Goal: Information Seeking & Learning: Learn about a topic

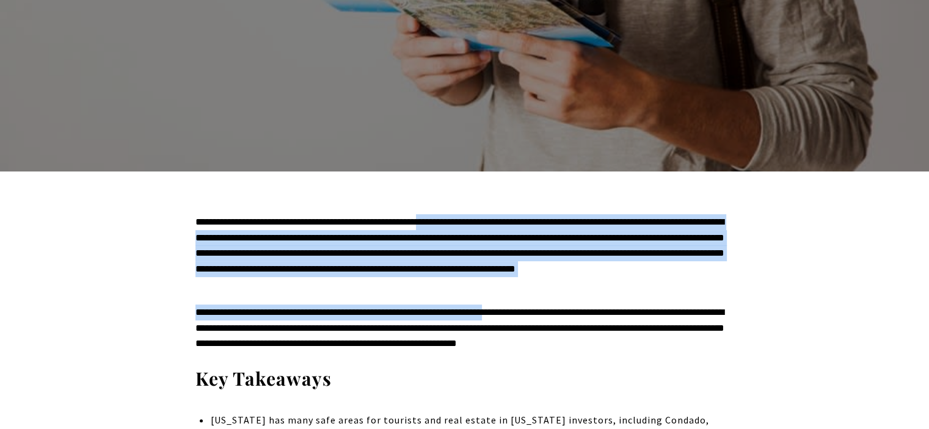
drag, startPoint x: 541, startPoint y: 282, endPoint x: 465, endPoint y: 222, distance: 96.2
click at [465, 222] on div "**********" at bounding box center [464, 290] width 539 height 153
click at [465, 222] on p "**********" at bounding box center [464, 253] width 539 height 78
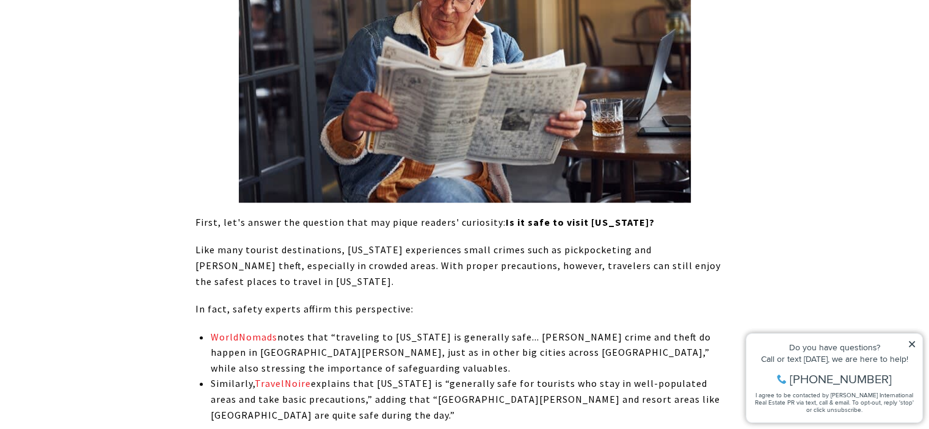
scroll to position [1038, 0]
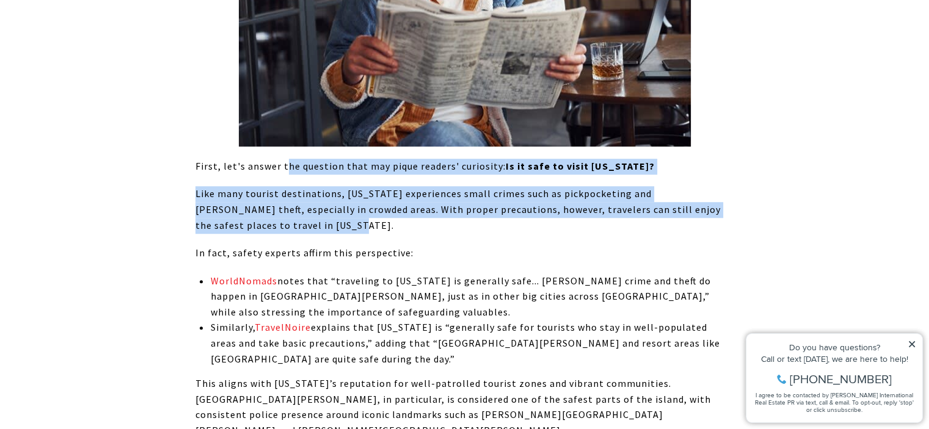
drag, startPoint x: 283, startPoint y: 166, endPoint x: 426, endPoint y: 228, distance: 156.2
click at [426, 228] on p "Like many tourist destinations, [US_STATE] experiences small crimes such as pic…" at bounding box center [464, 209] width 539 height 47
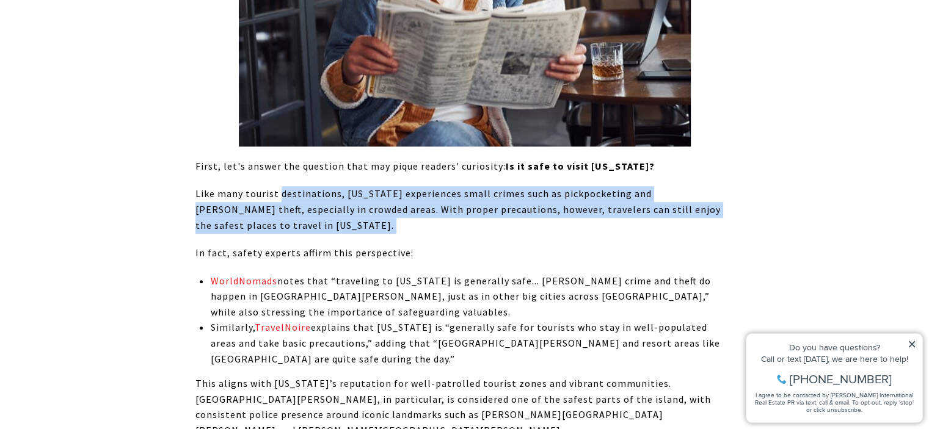
drag, startPoint x: 426, startPoint y: 228, endPoint x: 282, endPoint y: 200, distance: 146.3
click at [282, 200] on p "Like many tourist destinations, [US_STATE] experiences small crimes such as pic…" at bounding box center [464, 209] width 539 height 47
drag, startPoint x: 213, startPoint y: 195, endPoint x: 345, endPoint y: 219, distance: 134.1
click at [345, 219] on p "Like many tourist destinations, [US_STATE] experiences small crimes such as pic…" at bounding box center [464, 209] width 539 height 47
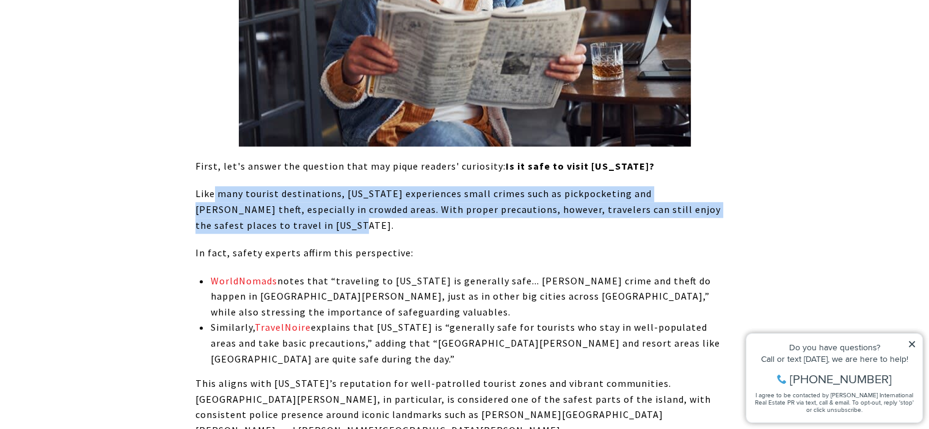
click at [345, 219] on p "Like many tourist destinations, [US_STATE] experiences small crimes such as pic…" at bounding box center [464, 209] width 539 height 47
drag, startPoint x: 345, startPoint y: 219, endPoint x: 226, endPoint y: 190, distance: 121.9
click at [226, 190] on p "Like many tourist destinations, [US_STATE] experiences small crimes such as pic…" at bounding box center [464, 209] width 539 height 47
drag, startPoint x: 166, startPoint y: 190, endPoint x: 324, endPoint y: 223, distance: 161.0
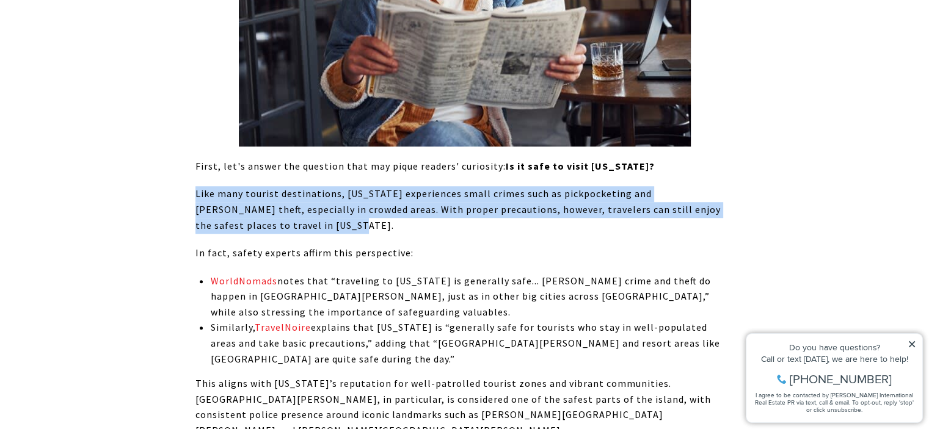
click at [324, 223] on p "Like many tourist destinations, [US_STATE] experiences small crimes such as pic…" at bounding box center [464, 209] width 539 height 47
drag, startPoint x: 324, startPoint y: 223, endPoint x: 210, endPoint y: 197, distance: 116.6
click at [210, 197] on p "Like many tourist destinations, [US_STATE] experiences small crimes such as pic…" at bounding box center [464, 209] width 539 height 47
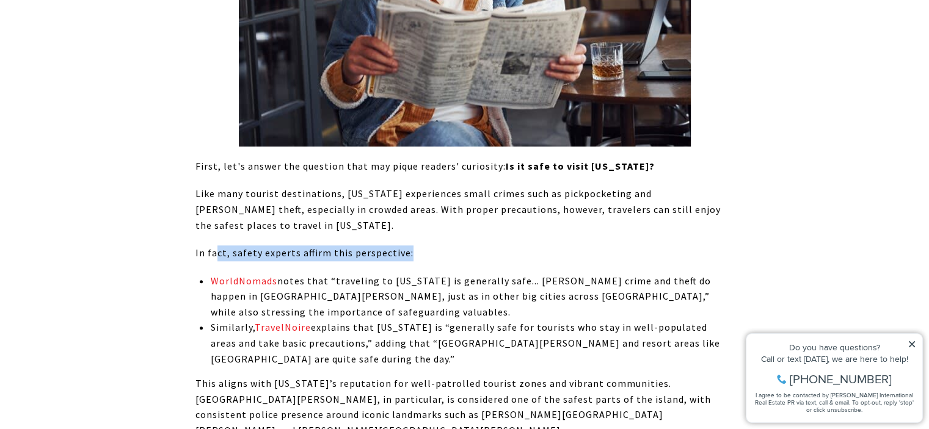
drag, startPoint x: 217, startPoint y: 249, endPoint x: 434, endPoint y: 260, distance: 217.8
click at [434, 260] on p "In fact, safety experts affirm this perspective:" at bounding box center [464, 254] width 539 height 16
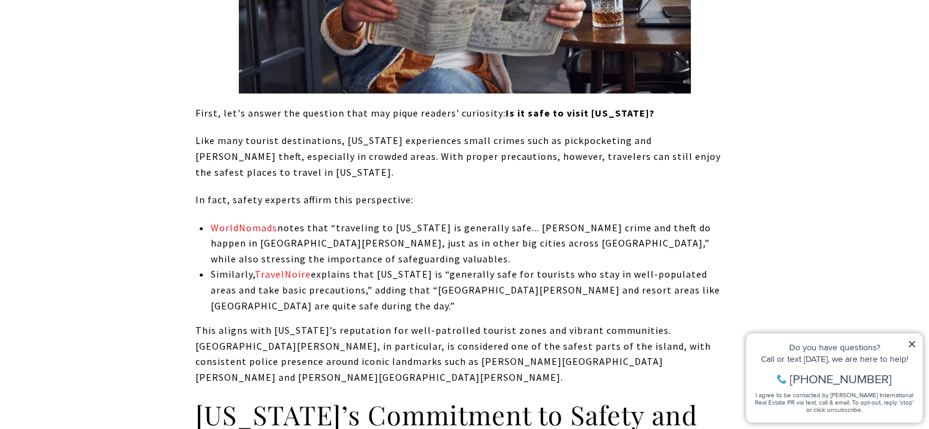
scroll to position [1094, 0]
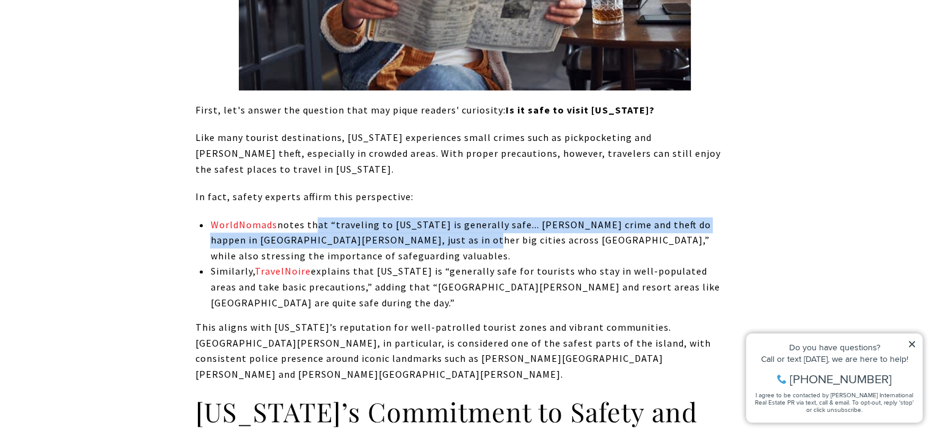
drag, startPoint x: 312, startPoint y: 226, endPoint x: 420, endPoint y: 246, distance: 110.0
click at [420, 246] on p "WorldNomads notes that “traveling to [US_STATE] is generally safe... [PERSON_NA…" at bounding box center [471, 240] width 523 height 47
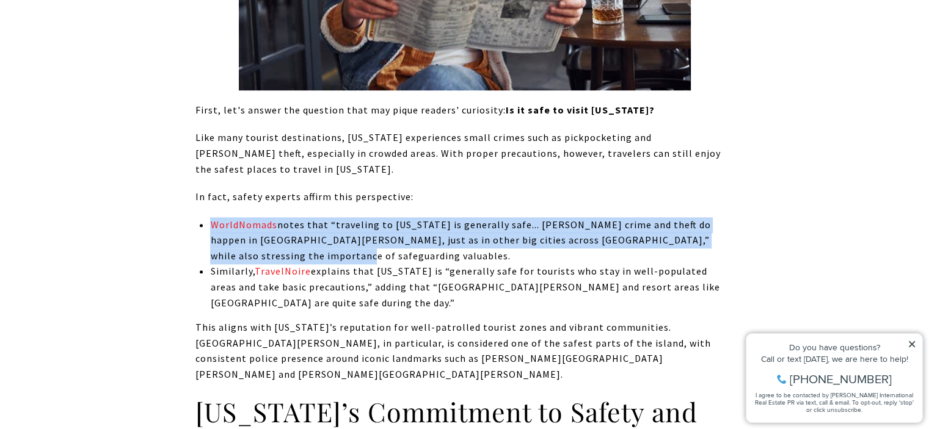
drag, startPoint x: 412, startPoint y: 254, endPoint x: 332, endPoint y: 216, distance: 89.1
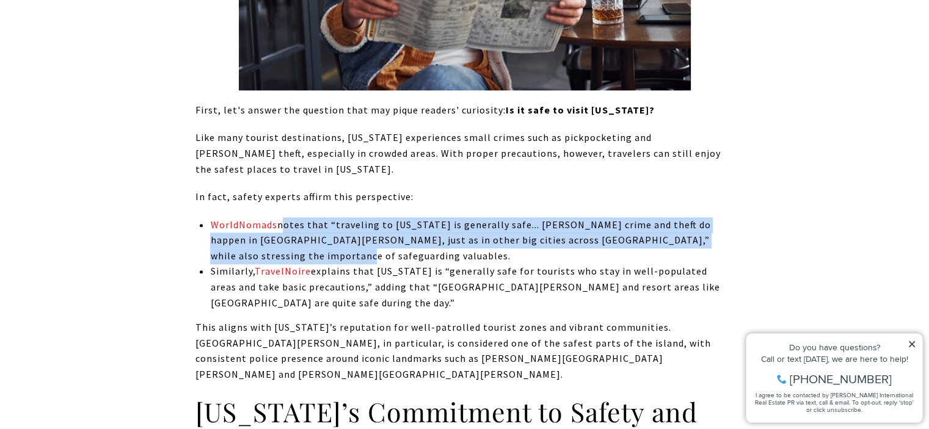
drag, startPoint x: 281, startPoint y: 224, endPoint x: 361, endPoint y: 262, distance: 88.8
click at [361, 262] on p "WorldNomads notes that “traveling to [US_STATE] is generally safe... [PERSON_NA…" at bounding box center [471, 240] width 523 height 47
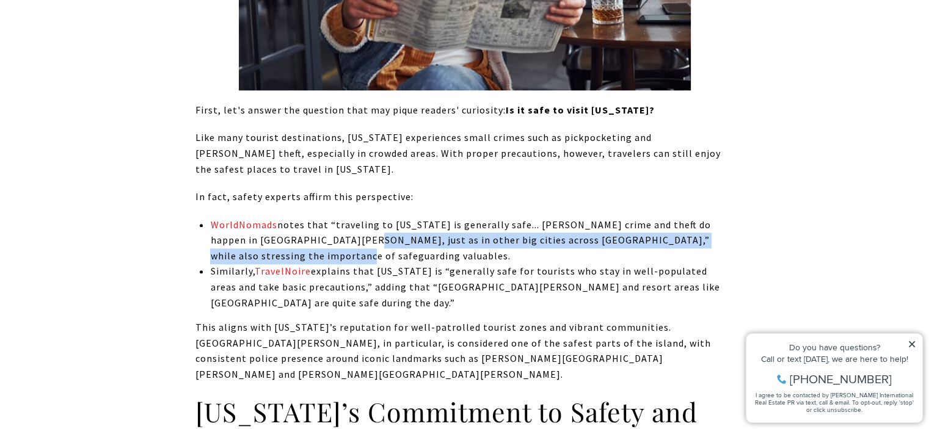
drag, startPoint x: 342, startPoint y: 253, endPoint x: 300, endPoint y: 222, distance: 52.4
click at [300, 222] on p "WorldNomads notes that “traveling to [US_STATE] is generally safe... [PERSON_NA…" at bounding box center [471, 240] width 523 height 47
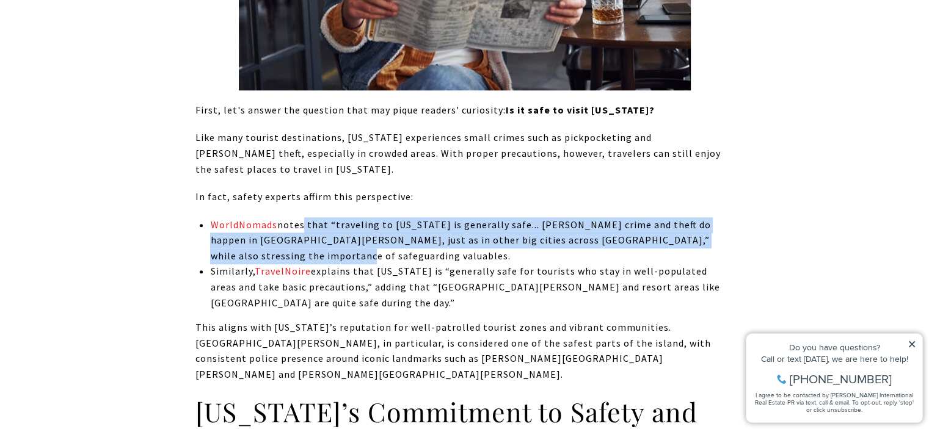
click at [300, 222] on p "WorldNomads notes that “traveling to [US_STATE] is generally safe... [PERSON_NA…" at bounding box center [471, 240] width 523 height 47
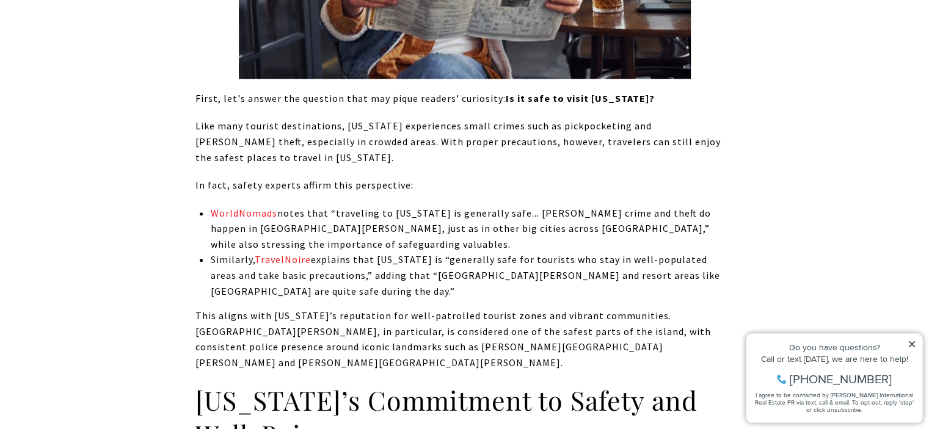
scroll to position [1106, 0]
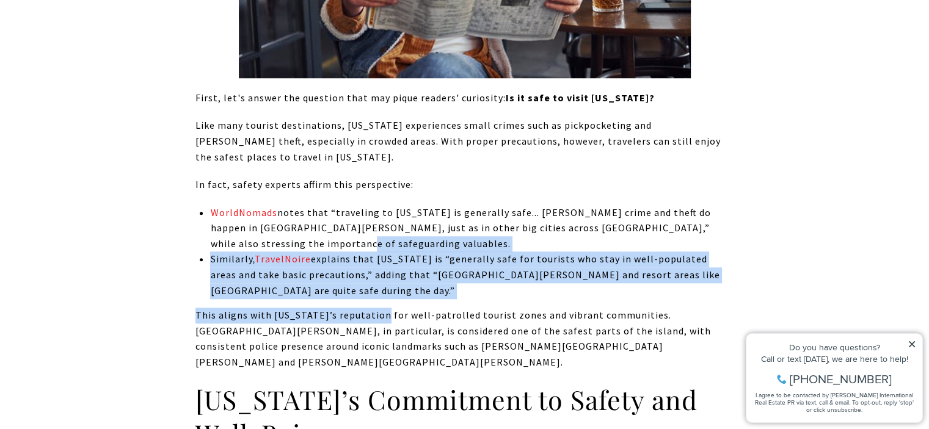
drag, startPoint x: 279, startPoint y: 248, endPoint x: 379, endPoint y: 300, distance: 112.8
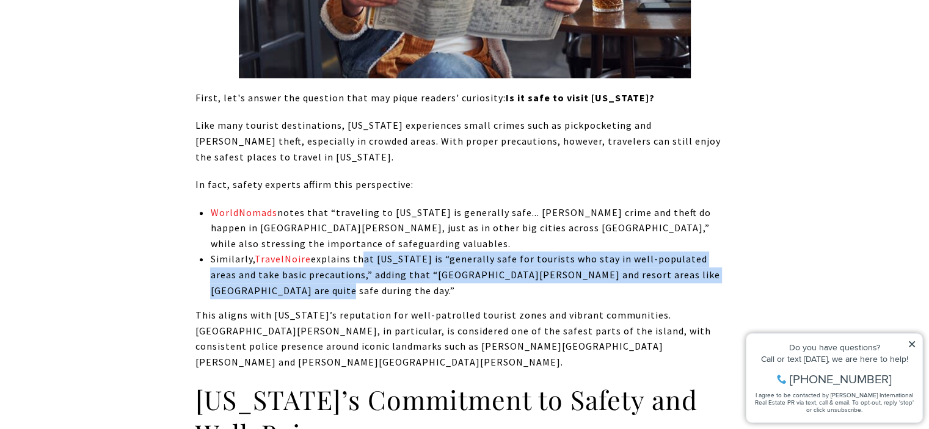
drag, startPoint x: 370, startPoint y: 277, endPoint x: 353, endPoint y: 247, distance: 33.9
click at [353, 247] on ul "WorldNomads notes that “traveling to [US_STATE] is generally safe... [PERSON_NA…" at bounding box center [471, 252] width 523 height 94
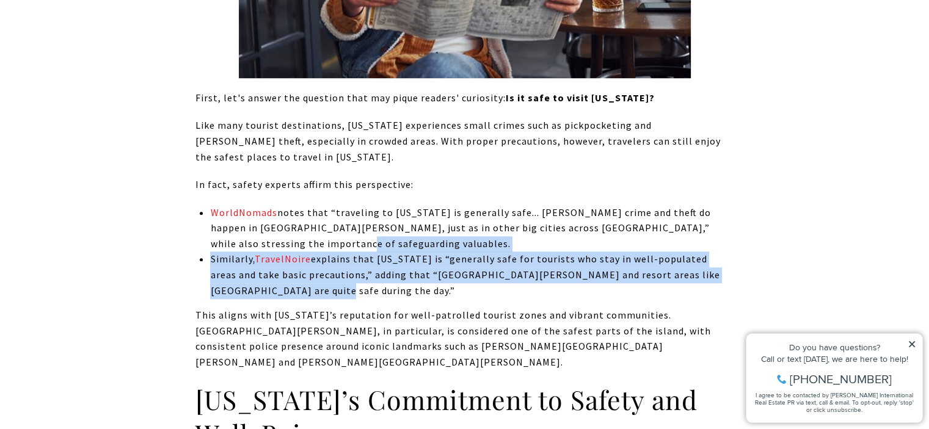
click at [353, 247] on p "WorldNomads notes that “traveling to [US_STATE] is generally safe... [PERSON_NA…" at bounding box center [471, 228] width 523 height 47
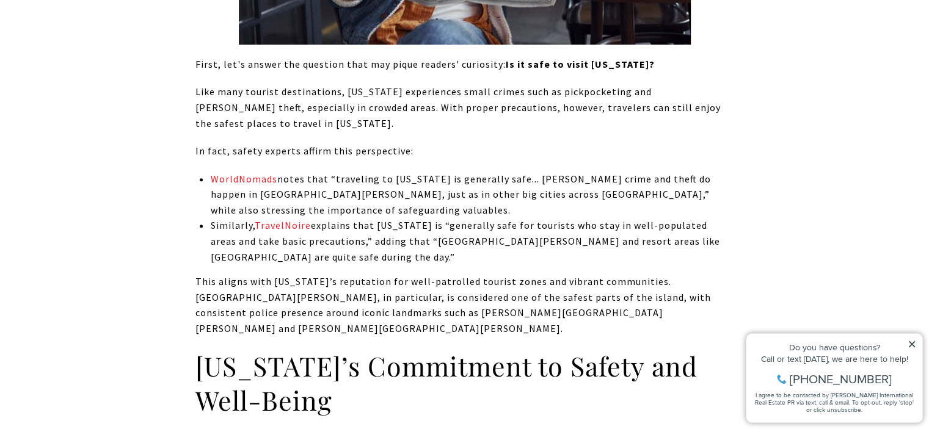
scroll to position [1146, 0]
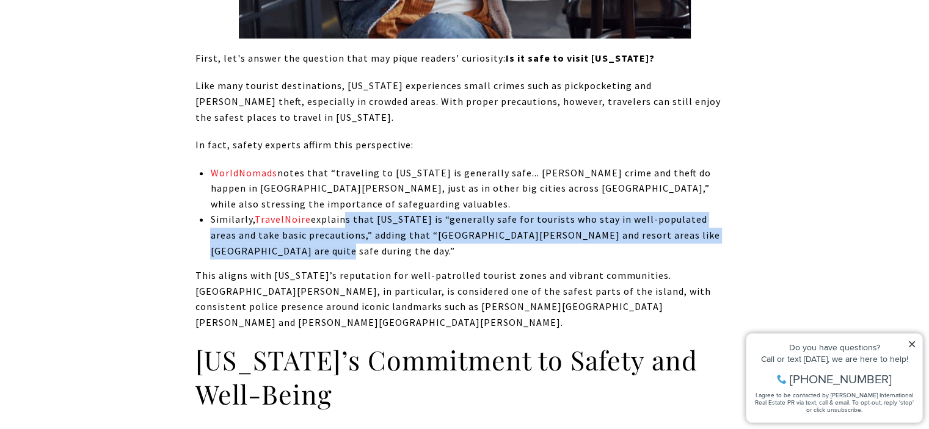
drag, startPoint x: 353, startPoint y: 247, endPoint x: 340, endPoint y: 223, distance: 27.9
click at [340, 224] on p "Similarly, TravelNoire explains that [US_STATE] is “generally safe for tourists…" at bounding box center [471, 235] width 523 height 47
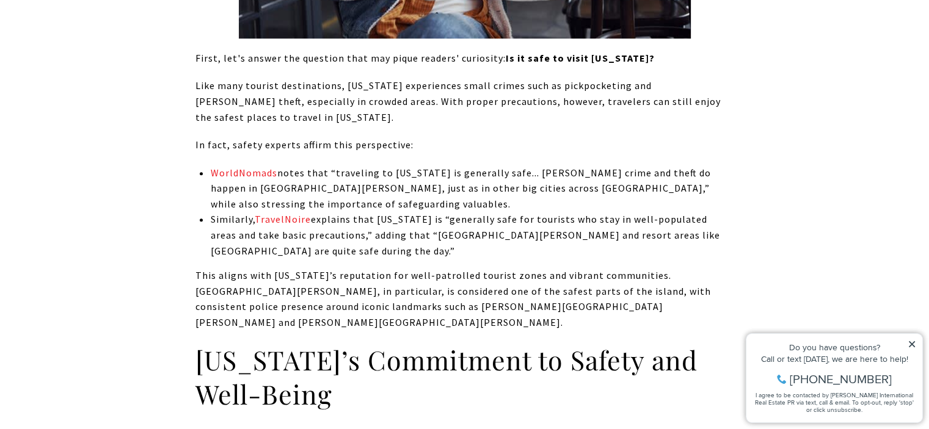
click at [340, 223] on p "Similarly, TravelNoire explains that [US_STATE] is “generally safe for tourists…" at bounding box center [471, 235] width 523 height 47
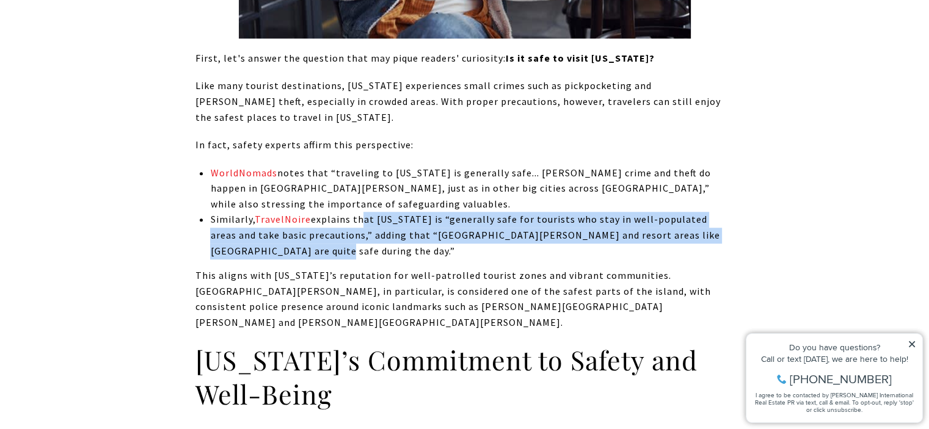
drag, startPoint x: 361, startPoint y: 214, endPoint x: 407, endPoint y: 259, distance: 63.9
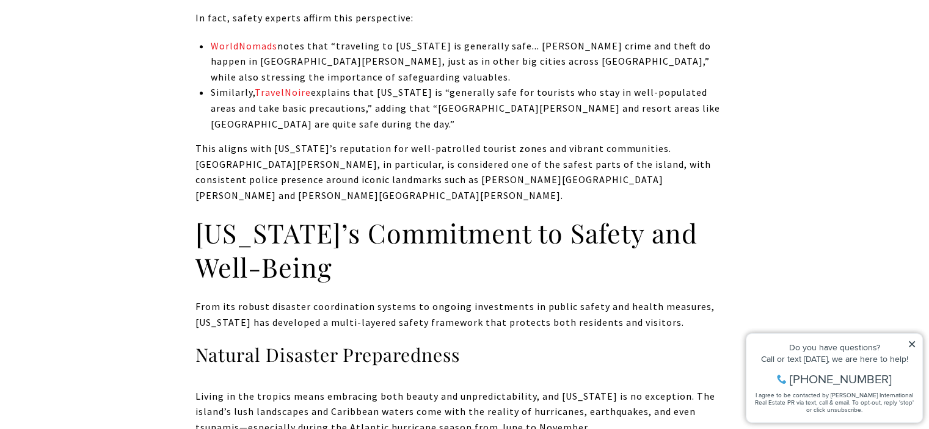
scroll to position [1293, 0]
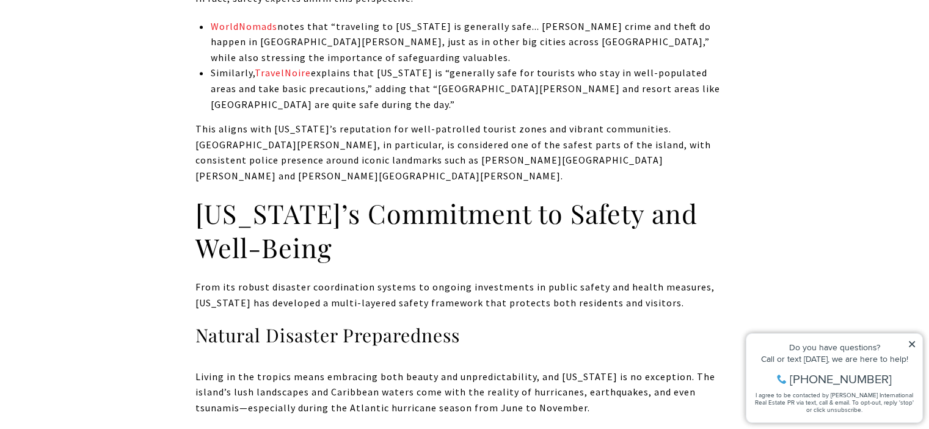
drag, startPoint x: 359, startPoint y: 222, endPoint x: 272, endPoint y: 211, distance: 88.0
click at [272, 211] on h2 "[US_STATE]’s Commitment to Safety and Well-Being" at bounding box center [464, 231] width 539 height 68
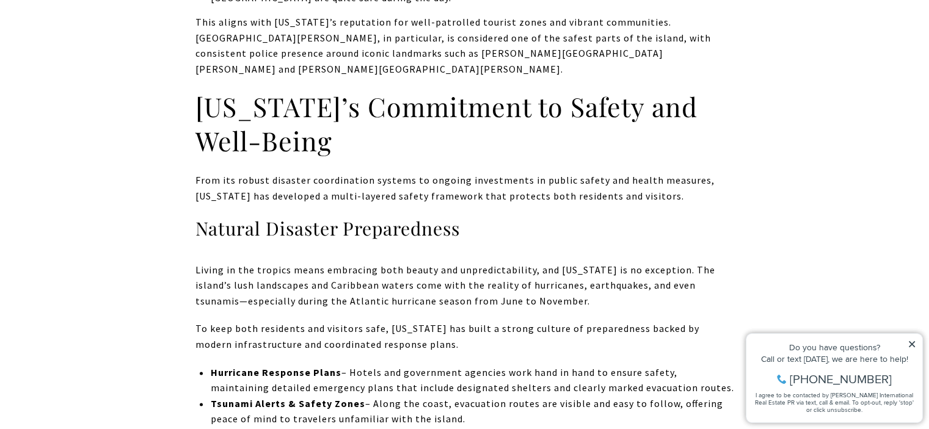
scroll to position [1400, 0]
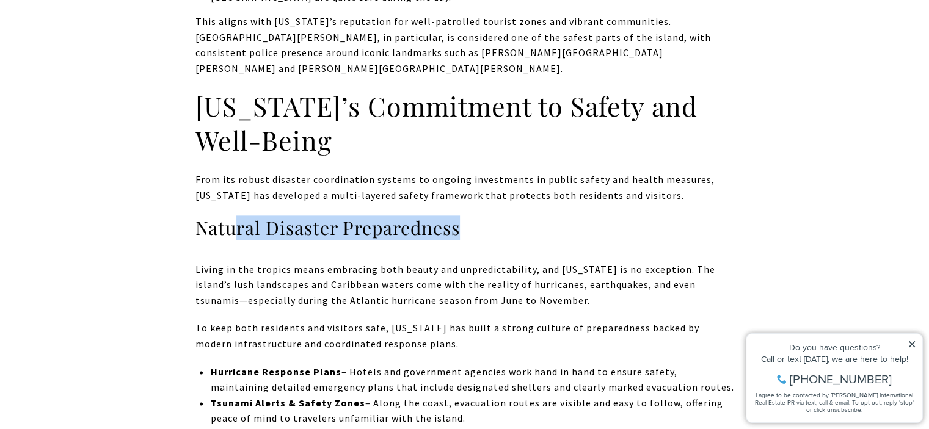
drag, startPoint x: 237, startPoint y: 202, endPoint x: 484, endPoint y: 213, distance: 247.6
click at [484, 216] on h3 "Natural Disaster Preparedness" at bounding box center [464, 228] width 539 height 24
drag, startPoint x: 484, startPoint y: 213, endPoint x: 287, endPoint y: 201, distance: 197.6
click at [287, 216] on h3 "Natural Disaster Preparedness" at bounding box center [464, 228] width 539 height 24
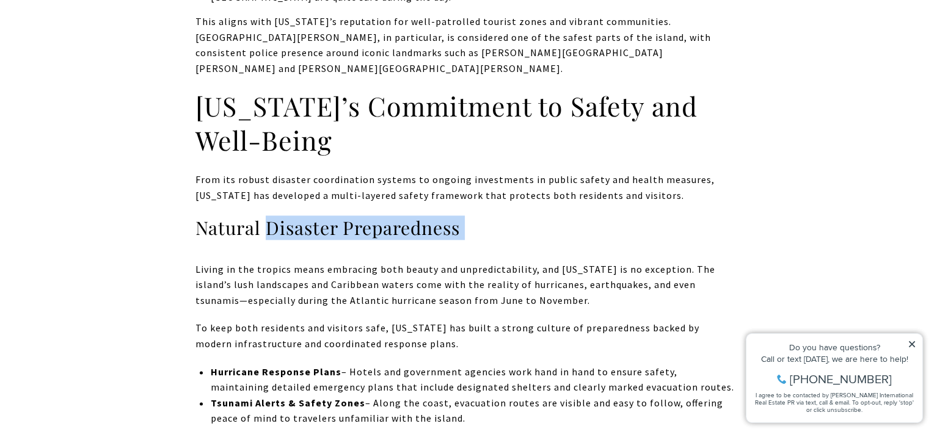
click at [287, 216] on h3 "Natural Disaster Preparedness" at bounding box center [464, 228] width 539 height 24
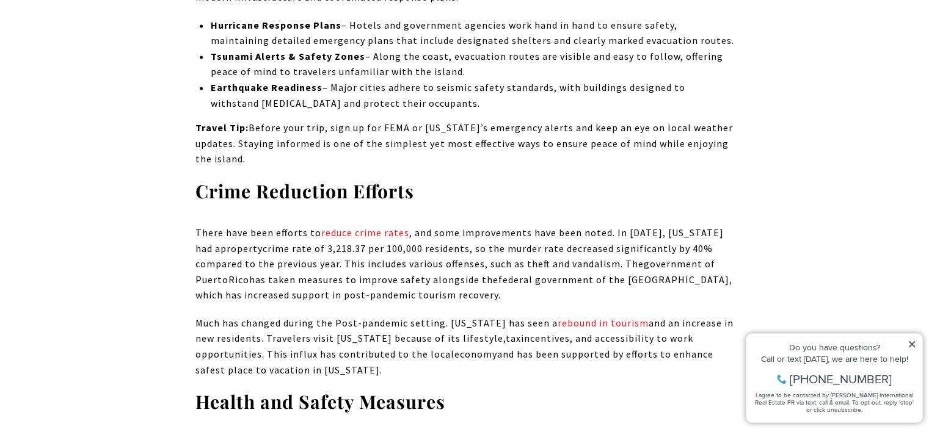
scroll to position [1752, 0]
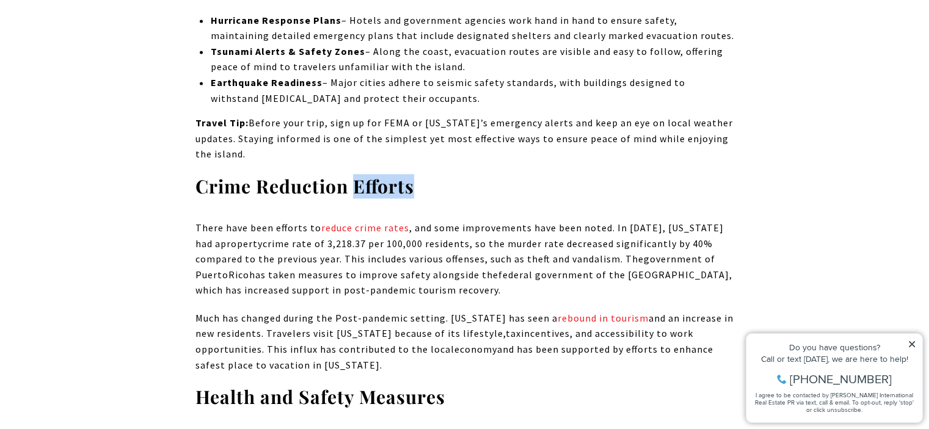
drag, startPoint x: 354, startPoint y: 167, endPoint x: 445, endPoint y: 173, distance: 90.6
click at [445, 175] on h3 "Crime Reduction Efforts" at bounding box center [464, 187] width 539 height 24
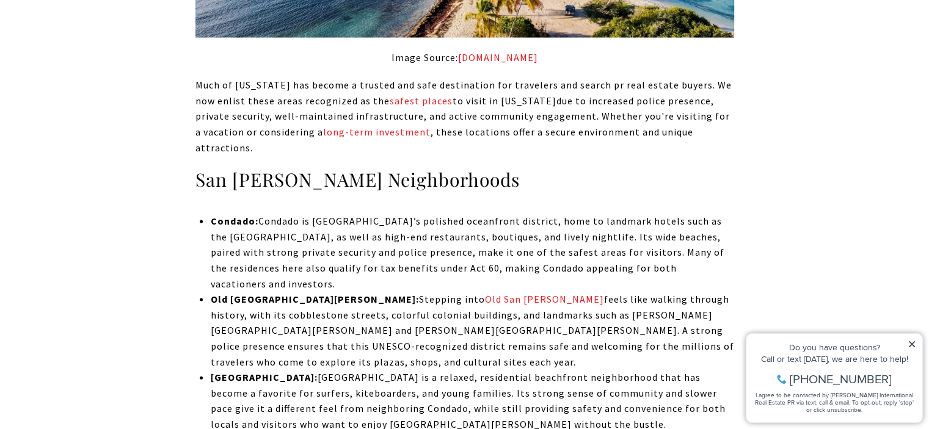
scroll to position [2568, 0]
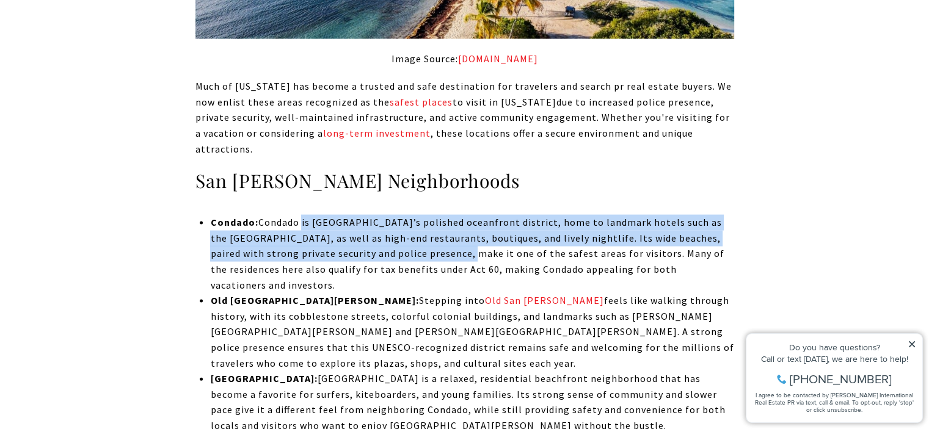
drag, startPoint x: 304, startPoint y: 197, endPoint x: 430, endPoint y: 219, distance: 127.7
click at [424, 225] on p "Condado: Condado is [GEOGRAPHIC_DATA]’s polished oceanfront district, home to l…" at bounding box center [471, 254] width 523 height 78
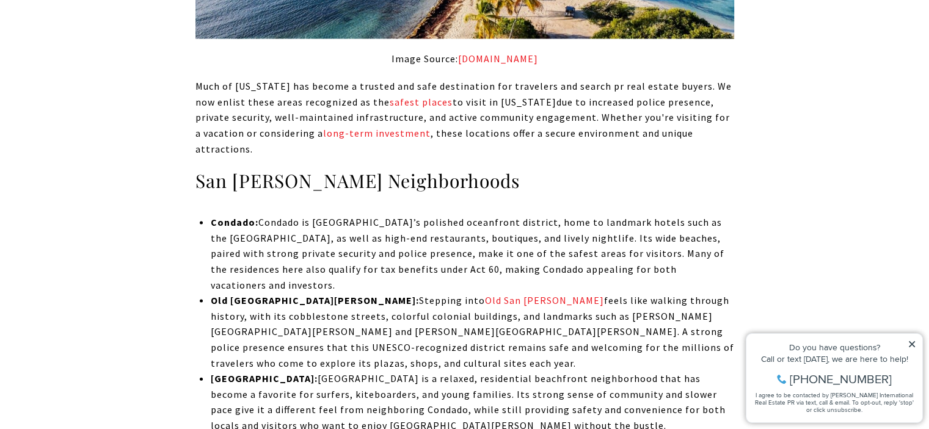
click at [430, 219] on p "Condado: Condado is [GEOGRAPHIC_DATA]’s polished oceanfront district, home to l…" at bounding box center [471, 254] width 523 height 78
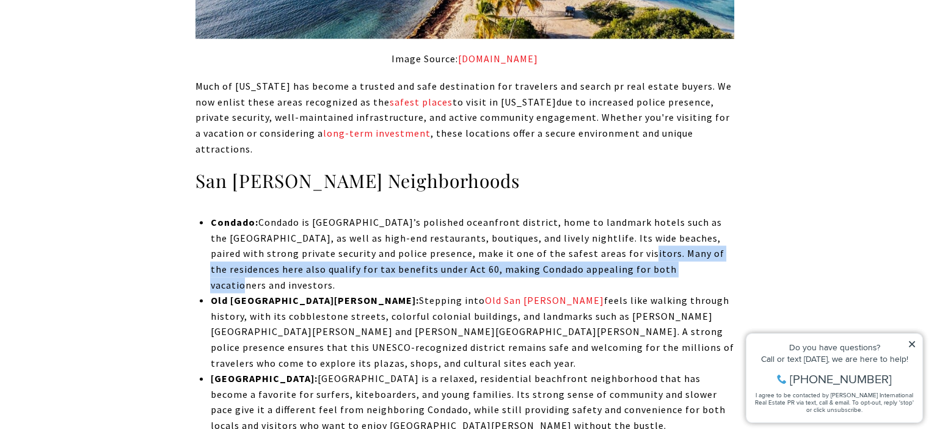
drag, startPoint x: 586, startPoint y: 223, endPoint x: 660, endPoint y: 241, distance: 75.4
click at [652, 238] on p "Condado: Condado is [GEOGRAPHIC_DATA]’s polished oceanfront district, home to l…" at bounding box center [471, 254] width 523 height 78
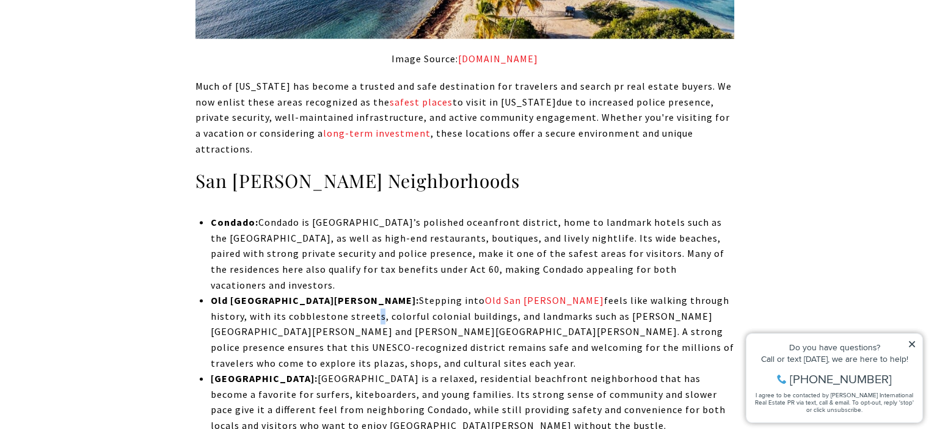
click at [695, 293] on p "[GEOGRAPHIC_DATA][PERSON_NAME]: Stepping into [GEOGRAPHIC_DATA][PERSON_NAME] fe…" at bounding box center [471, 332] width 523 height 78
click at [696, 293] on p "[GEOGRAPHIC_DATA][PERSON_NAME]: Stepping into [GEOGRAPHIC_DATA][PERSON_NAME] fe…" at bounding box center [471, 332] width 523 height 78
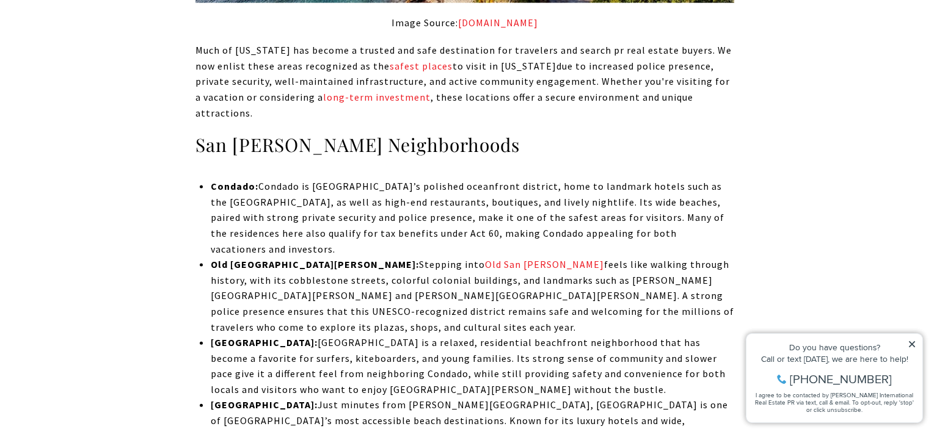
scroll to position [2605, 0]
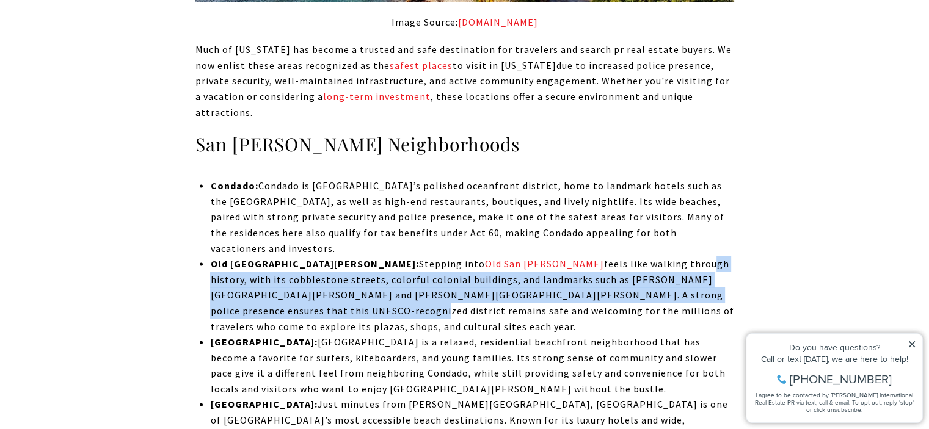
drag, startPoint x: 633, startPoint y: 255, endPoint x: 506, endPoint y: 205, distance: 136.6
click at [506, 205] on ul "Condado: Condado is [GEOGRAPHIC_DATA]’s polished oceanfront district, home to l…" at bounding box center [471, 397] width 523 height 438
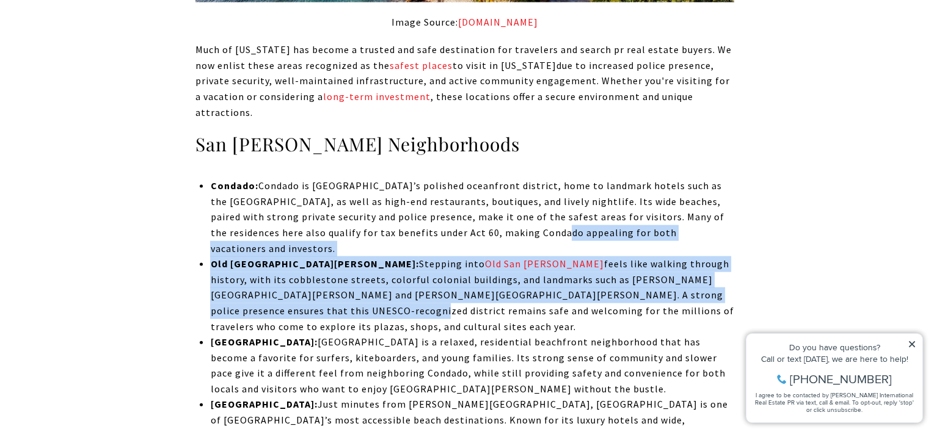
click at [506, 205] on p "Condado: Condado is [GEOGRAPHIC_DATA]’s polished oceanfront district, home to l…" at bounding box center [471, 217] width 523 height 78
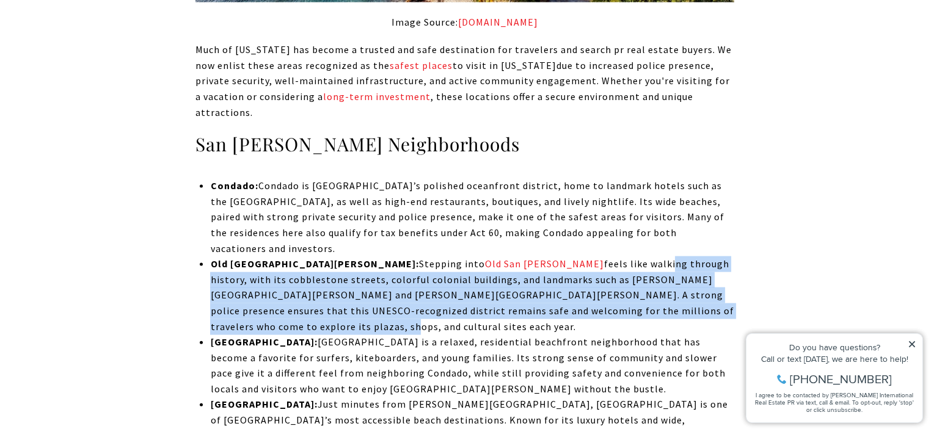
drag, startPoint x: 474, startPoint y: 211, endPoint x: 626, endPoint y: 264, distance: 160.5
click at [626, 264] on p "[GEOGRAPHIC_DATA][PERSON_NAME]: Stepping into [GEOGRAPHIC_DATA][PERSON_NAME] fe…" at bounding box center [471, 296] width 523 height 78
click at [627, 264] on p "[GEOGRAPHIC_DATA][PERSON_NAME]: Stepping into [GEOGRAPHIC_DATA][PERSON_NAME] fe…" at bounding box center [471, 296] width 523 height 78
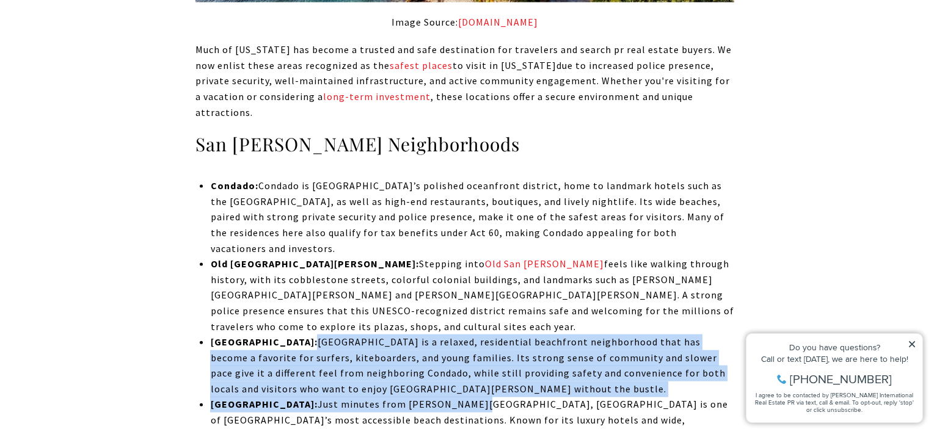
drag, startPoint x: 269, startPoint y: 279, endPoint x: 425, endPoint y: 340, distance: 167.1
click at [425, 340] on ul "Condado: Condado is [GEOGRAPHIC_DATA]’s polished oceanfront district, home to l…" at bounding box center [471, 397] width 523 height 438
click at [425, 397] on p "[GEOGRAPHIC_DATA]: Just minutes from [PERSON_NAME][GEOGRAPHIC_DATA], [GEOGRAPHI…" at bounding box center [471, 436] width 523 height 78
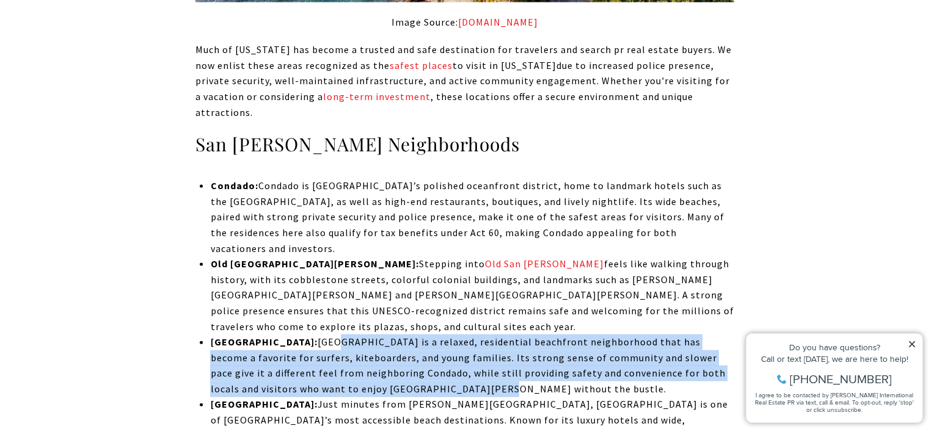
drag, startPoint x: 403, startPoint y: 329, endPoint x: 281, endPoint y: 280, distance: 131.6
click at [282, 335] on p "[GEOGRAPHIC_DATA]: [GEOGRAPHIC_DATA] is a relaxed, residential beachfront neigh…" at bounding box center [471, 366] width 523 height 62
click at [281, 335] on p "[GEOGRAPHIC_DATA]: [GEOGRAPHIC_DATA] is a relaxed, residential beachfront neigh…" at bounding box center [471, 366] width 523 height 62
drag, startPoint x: 279, startPoint y: 280, endPoint x: 412, endPoint y: 324, distance: 140.0
click at [410, 335] on p "[GEOGRAPHIC_DATA]: [GEOGRAPHIC_DATA] is a relaxed, residential beachfront neigh…" at bounding box center [471, 366] width 523 height 62
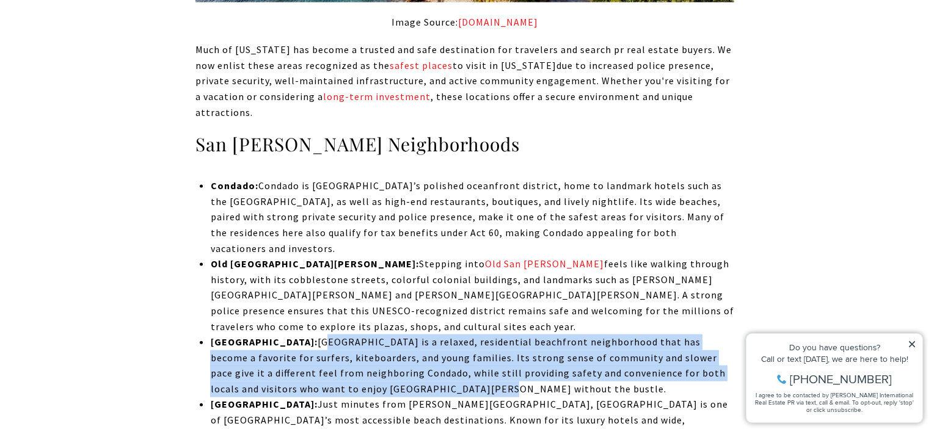
click at [412, 335] on p "[GEOGRAPHIC_DATA]: [GEOGRAPHIC_DATA] is a relaxed, residential beachfront neigh…" at bounding box center [471, 366] width 523 height 62
drag, startPoint x: 412, startPoint y: 324, endPoint x: 307, endPoint y: 275, distance: 115.9
click at [308, 335] on p "[GEOGRAPHIC_DATA]: [GEOGRAPHIC_DATA] is a relaxed, residential beachfront neigh…" at bounding box center [471, 366] width 523 height 62
click at [306, 335] on p "[GEOGRAPHIC_DATA]: [GEOGRAPHIC_DATA] is a relaxed, residential beachfront neigh…" at bounding box center [471, 366] width 523 height 62
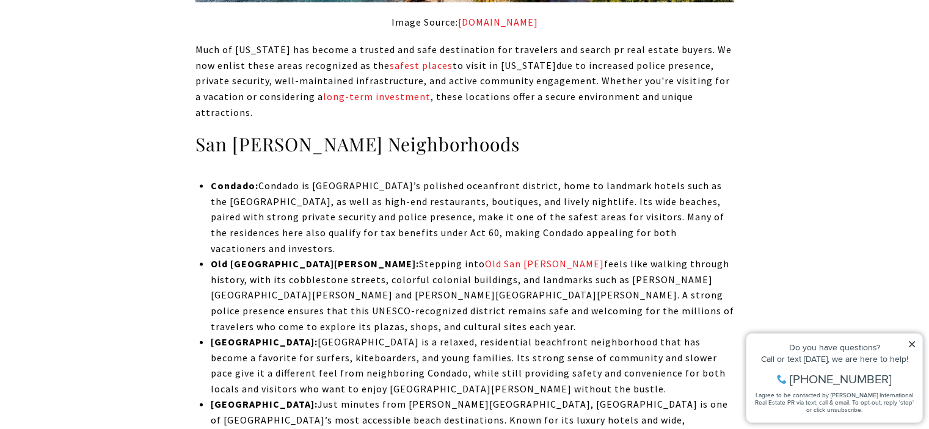
click at [289, 271] on p "[GEOGRAPHIC_DATA][PERSON_NAME]: Stepping into [GEOGRAPHIC_DATA][PERSON_NAME] fe…" at bounding box center [471, 296] width 523 height 78
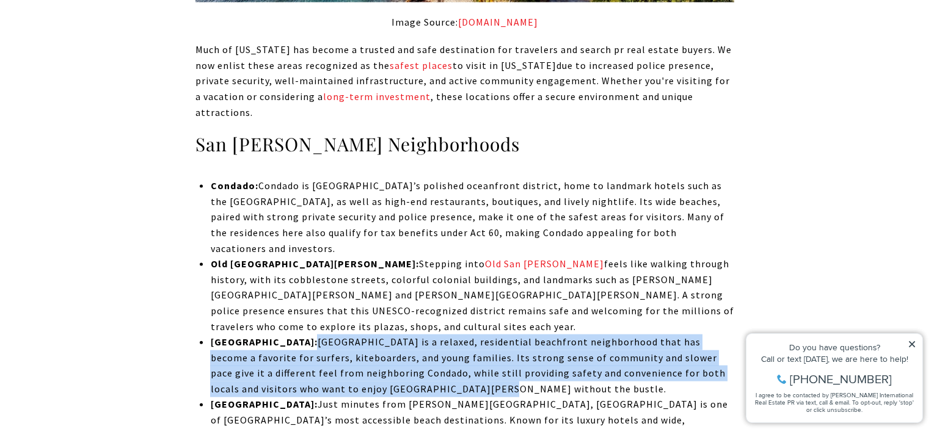
drag, startPoint x: 269, startPoint y: 275, endPoint x: 388, endPoint y: 326, distance: 129.2
click at [388, 335] on p "[GEOGRAPHIC_DATA]: [GEOGRAPHIC_DATA] is a relaxed, residential beachfront neigh…" at bounding box center [471, 366] width 523 height 62
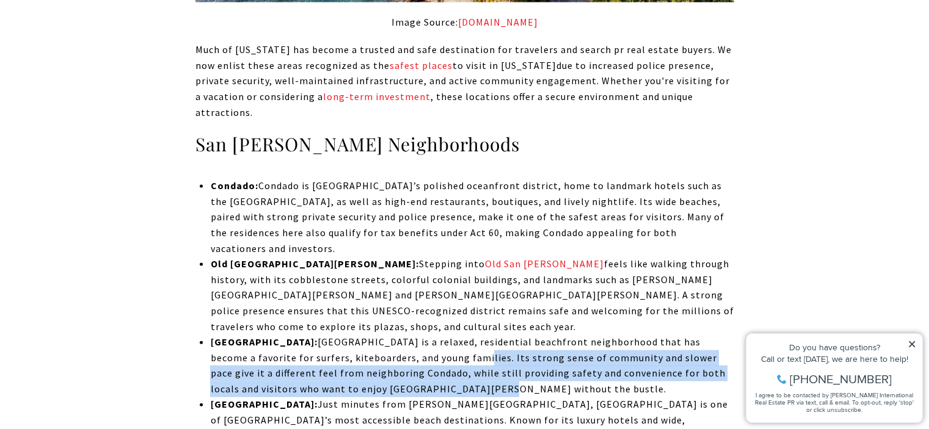
drag, startPoint x: 388, startPoint y: 326, endPoint x: 406, endPoint y: 301, distance: 31.0
click at [406, 335] on p "[GEOGRAPHIC_DATA]: [GEOGRAPHIC_DATA] is a relaxed, residential beachfront neigh…" at bounding box center [471, 366] width 523 height 62
drag, startPoint x: 406, startPoint y: 297, endPoint x: 423, endPoint y: 326, distance: 33.7
click at [422, 335] on p "[GEOGRAPHIC_DATA]: [GEOGRAPHIC_DATA] is a relaxed, residential beachfront neigh…" at bounding box center [471, 366] width 523 height 62
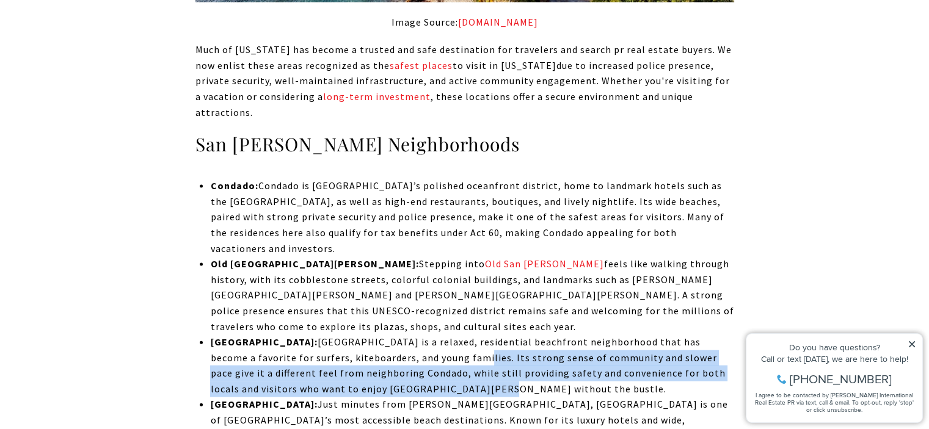
click at [423, 335] on p "[GEOGRAPHIC_DATA]: [GEOGRAPHIC_DATA] is a relaxed, residential beachfront neigh…" at bounding box center [471, 366] width 523 height 62
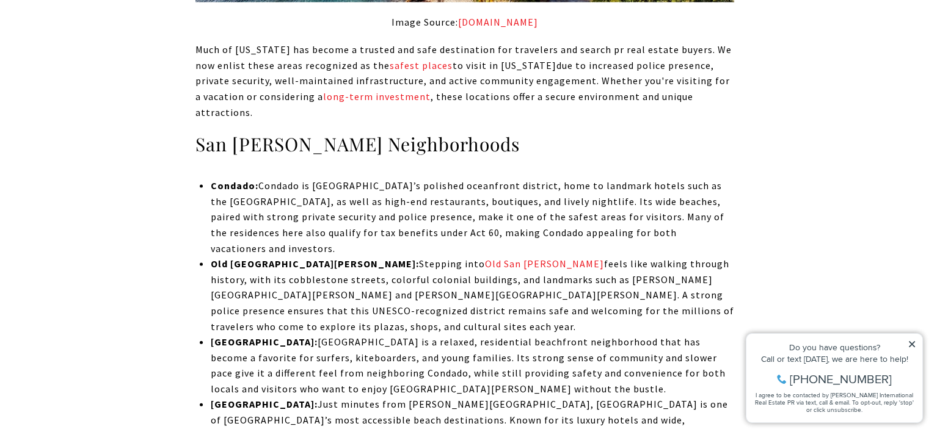
click at [909, 341] on icon at bounding box center [912, 344] width 9 height 9
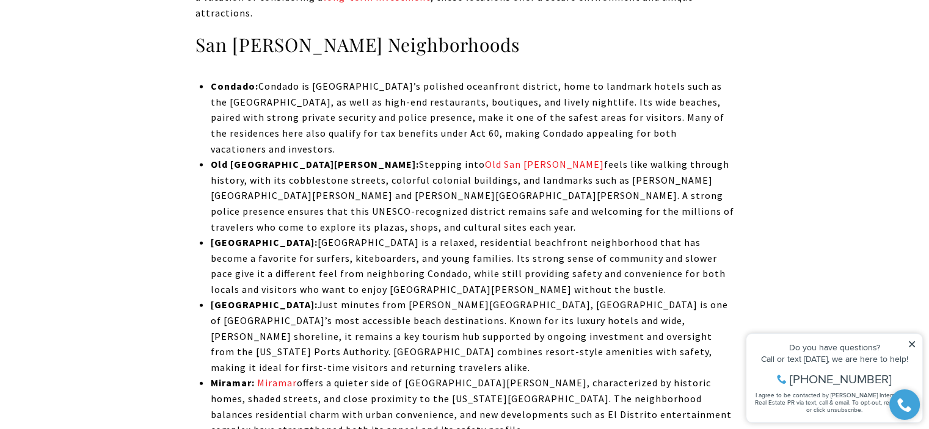
scroll to position [2708, 0]
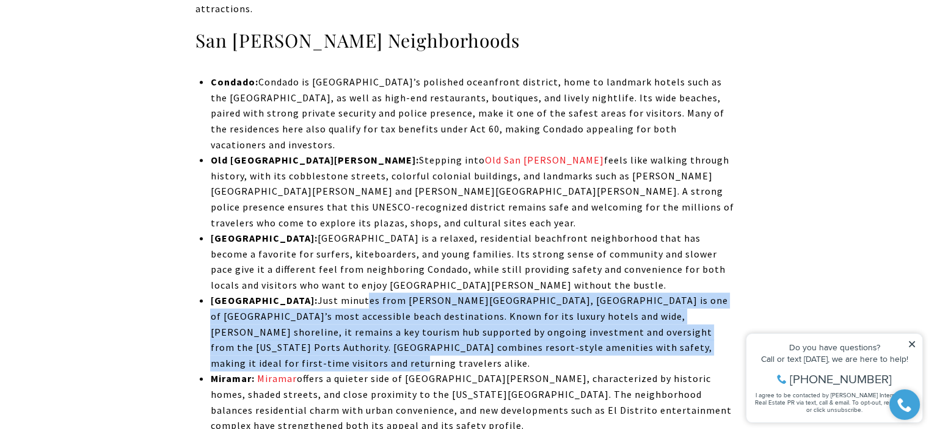
drag, startPoint x: 693, startPoint y: 283, endPoint x: 313, endPoint y: 241, distance: 382.2
click at [313, 293] on p "[GEOGRAPHIC_DATA]: Just minutes from [PERSON_NAME][GEOGRAPHIC_DATA], [GEOGRAPHI…" at bounding box center [471, 332] width 523 height 78
click at [312, 293] on p "[GEOGRAPHIC_DATA]: Just minutes from [PERSON_NAME][GEOGRAPHIC_DATA], [GEOGRAPHI…" at bounding box center [471, 332] width 523 height 78
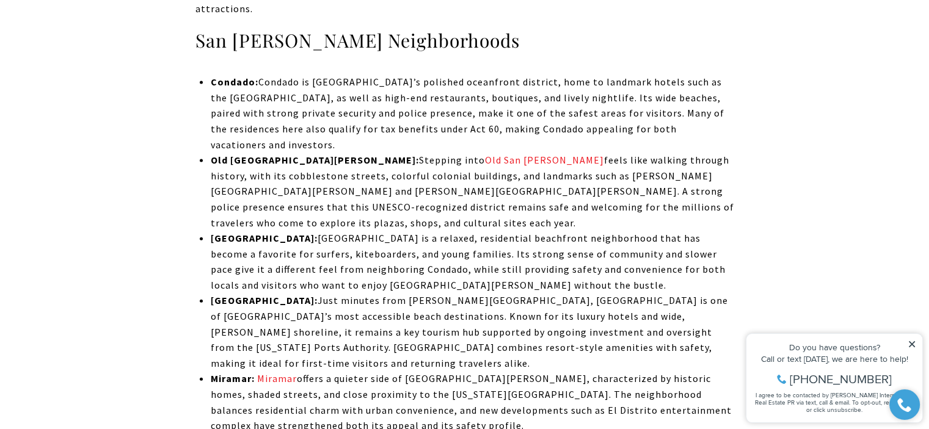
click at [299, 293] on p "[GEOGRAPHIC_DATA]: Just minutes from [PERSON_NAME][GEOGRAPHIC_DATA], [GEOGRAPHI…" at bounding box center [471, 332] width 523 height 78
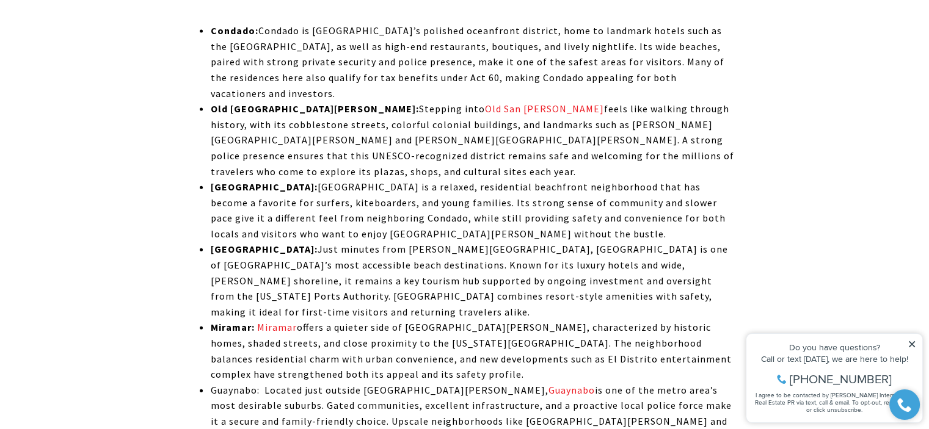
scroll to position [2765, 0]
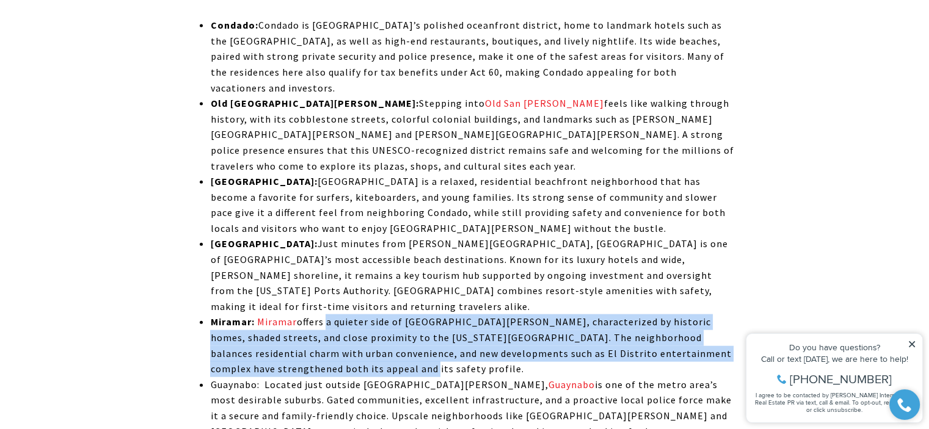
drag, startPoint x: 323, startPoint y: 241, endPoint x: 371, endPoint y: 285, distance: 66.2
click at [371, 315] on p "Miramar: Miramar offers a quieter side of [GEOGRAPHIC_DATA][PERSON_NAME], chara…" at bounding box center [471, 346] width 523 height 62
drag, startPoint x: 371, startPoint y: 285, endPoint x: 330, endPoint y: 249, distance: 55.4
click at [330, 315] on p "Miramar: Miramar offers a quieter side of [GEOGRAPHIC_DATA][PERSON_NAME], chara…" at bounding box center [471, 346] width 523 height 62
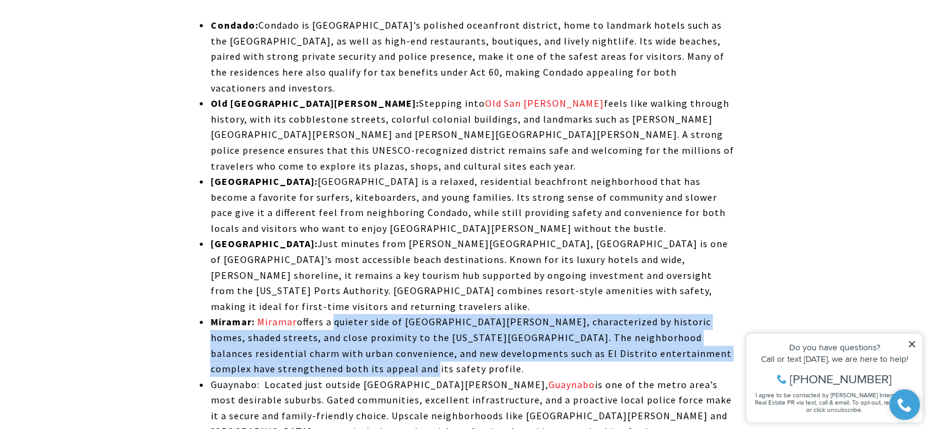
click at [330, 315] on p "Miramar: Miramar offers a quieter side of [GEOGRAPHIC_DATA][PERSON_NAME], chara…" at bounding box center [471, 346] width 523 height 62
click at [440, 315] on p "Miramar: Miramar offers a quieter side of [GEOGRAPHIC_DATA][PERSON_NAME], chara…" at bounding box center [471, 346] width 523 height 62
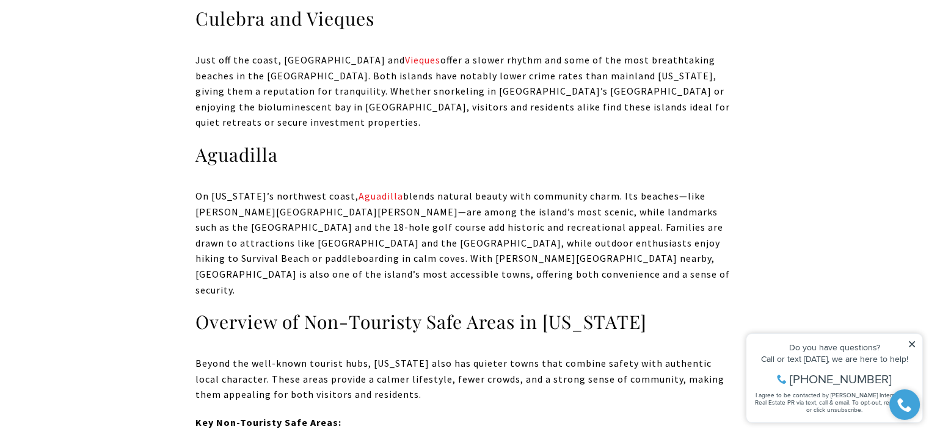
scroll to position [3754, 0]
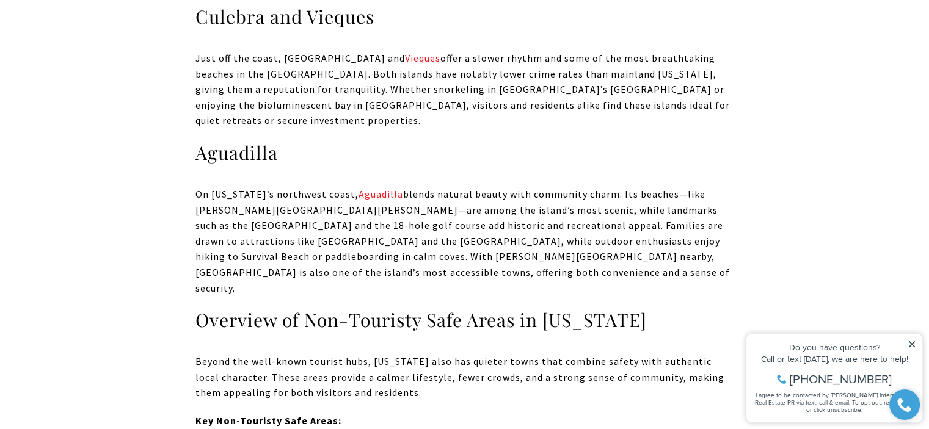
drag, startPoint x: 308, startPoint y: 177, endPoint x: 418, endPoint y: 251, distance: 132.0
click at [418, 354] on p "Beyond the well-known tourist hubs, [US_STATE] also has quieter towns that comb…" at bounding box center [464, 377] width 539 height 47
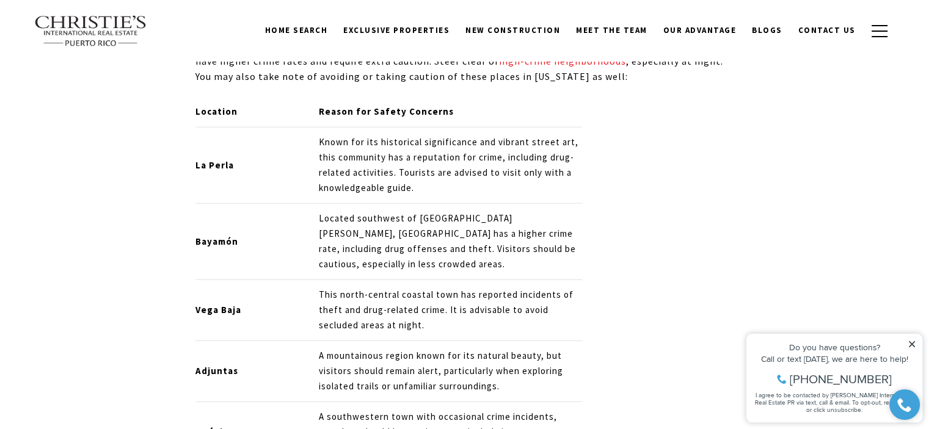
scroll to position [7497, 0]
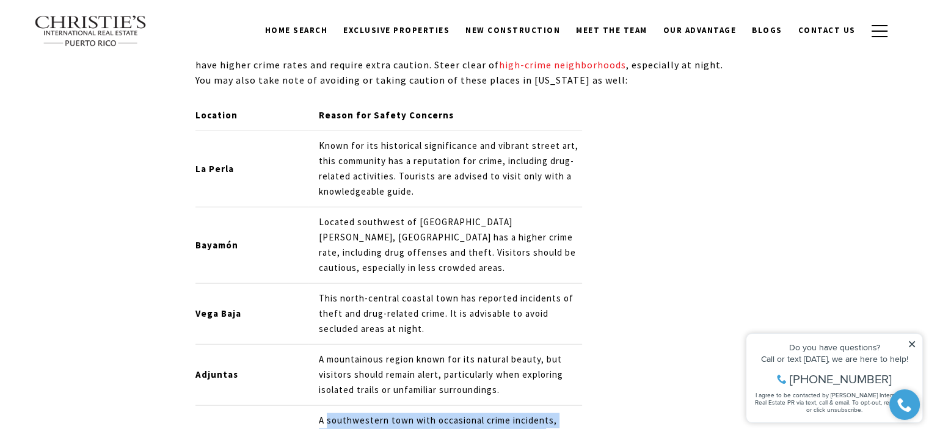
drag, startPoint x: 537, startPoint y: 271, endPoint x: 301, endPoint y: 255, distance: 237.0
click at [319, 414] on p "A southwestern town with occasional crime incidents, travelers should be cautio…" at bounding box center [450, 437] width 263 height 46
drag, startPoint x: 288, startPoint y: 257, endPoint x: 558, endPoint y: 256, distance: 270.0
click at [556, 406] on td "A southwestern town with occasional crime incidents, travelers should be cautio…" at bounding box center [445, 436] width 274 height 61
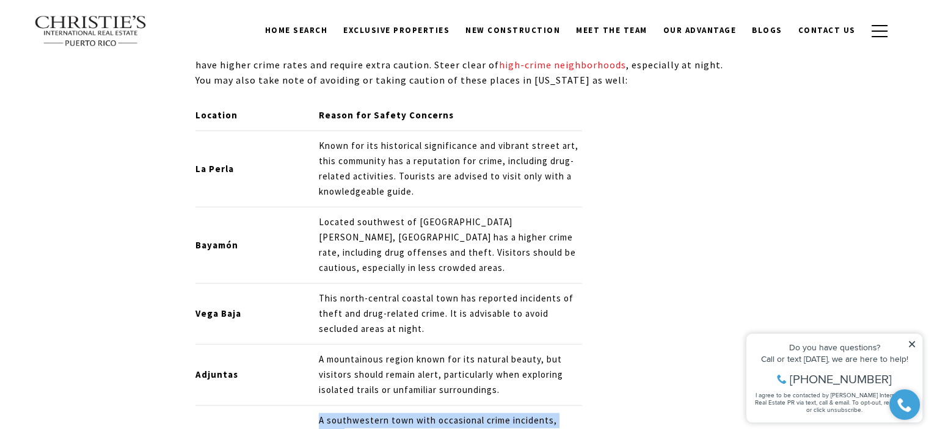
click at [558, 414] on p "A southwestern town with occasional crime incidents, travelers should be cautio…" at bounding box center [450, 437] width 263 height 46
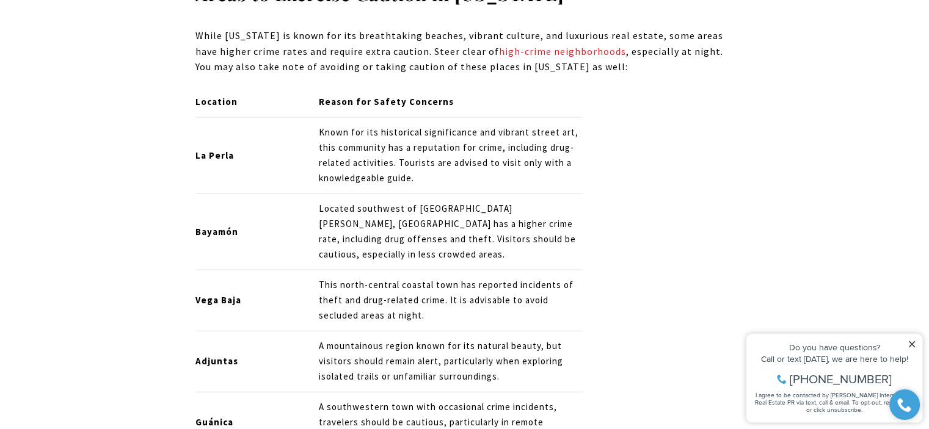
scroll to position [7515, 0]
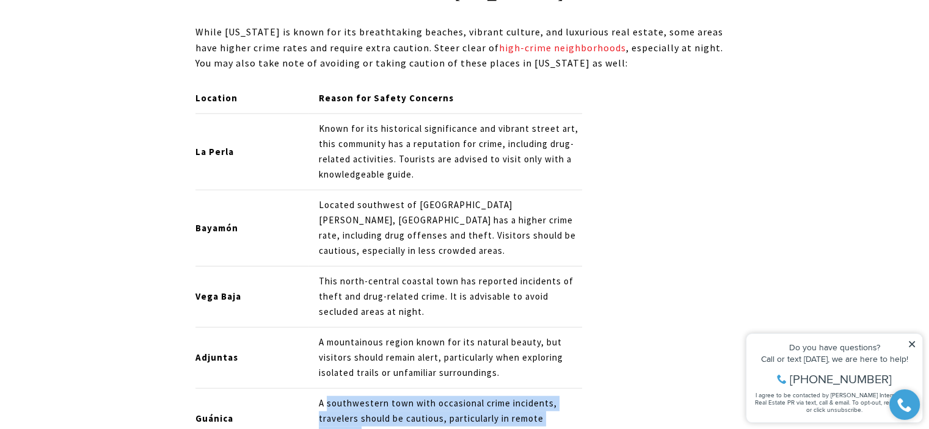
drag, startPoint x: 300, startPoint y: 241, endPoint x: 530, endPoint y: 262, distance: 231.2
click at [530, 396] on p "A southwestern town with occasional crime incidents, travelers should be cautio…" at bounding box center [450, 419] width 263 height 46
drag, startPoint x: 530, startPoint y: 262, endPoint x: 323, endPoint y: 244, distance: 208.5
click at [323, 396] on p "A southwestern town with occasional crime incidents, travelers should be cautio…" at bounding box center [450, 419] width 263 height 46
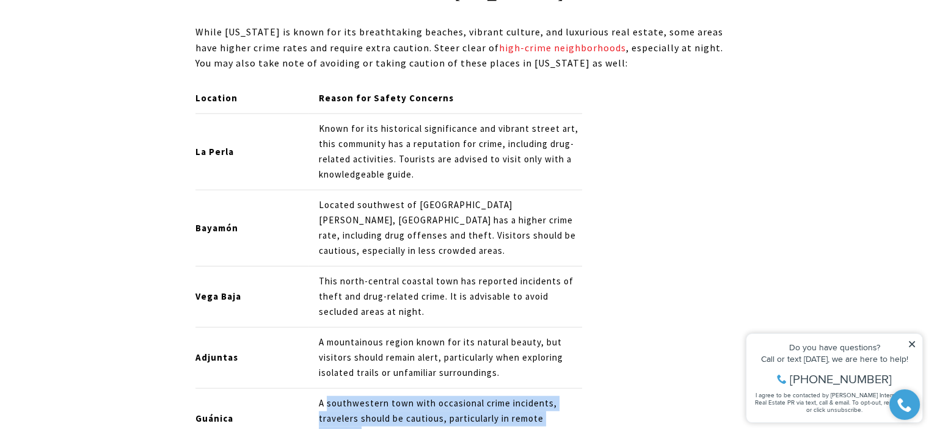
click at [322, 396] on p "A southwestern town with occasional crime incidents, travelers should be cautio…" at bounding box center [450, 419] width 263 height 46
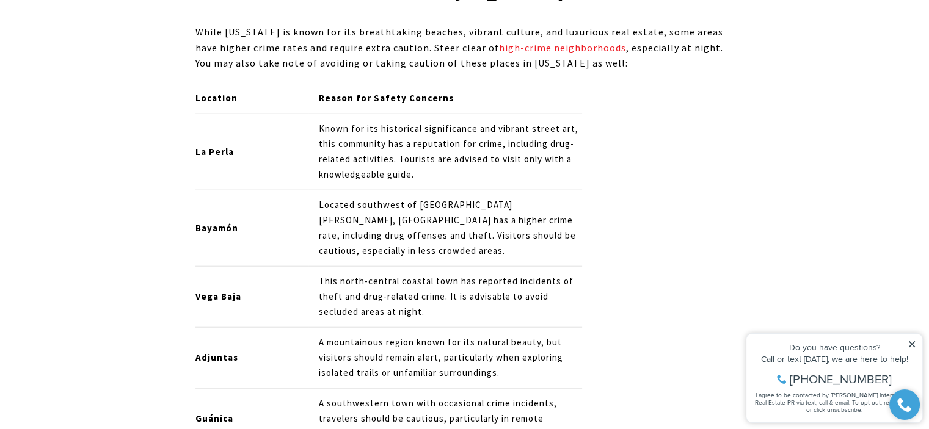
click at [414, 396] on p "A southwestern town with occasional crime incidents, travelers should be cautio…" at bounding box center [450, 419] width 263 height 46
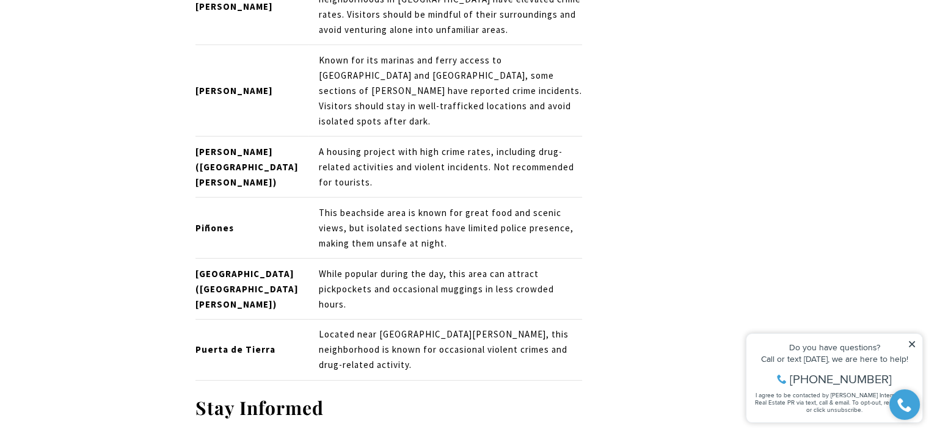
scroll to position [8073, 0]
drag, startPoint x: 301, startPoint y: 239, endPoint x: 400, endPoint y: 290, distance: 111.5
drag, startPoint x: 384, startPoint y: 241, endPoint x: 380, endPoint y: 233, distance: 8.5
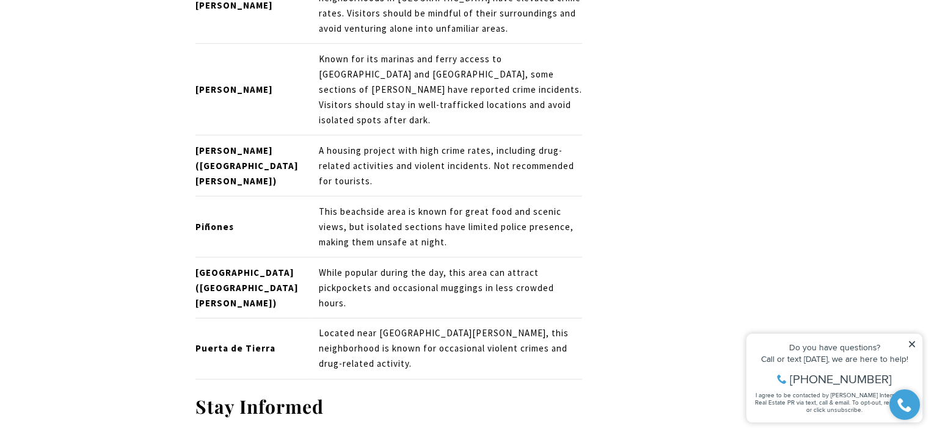
drag, startPoint x: 380, startPoint y: 233, endPoint x: 502, endPoint y: 278, distance: 129.5
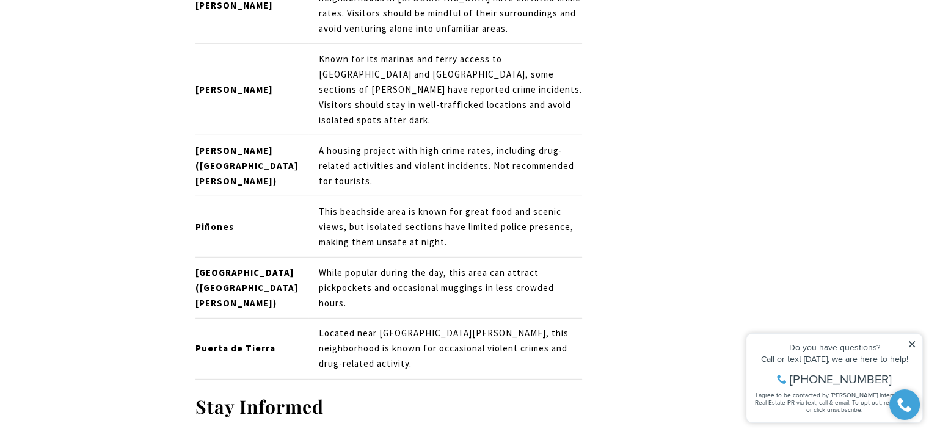
drag, startPoint x: 550, startPoint y: 285, endPoint x: 480, endPoint y: 228, distance: 91.2
drag, startPoint x: 379, startPoint y: 230, endPoint x: 514, endPoint y: 289, distance: 147.2
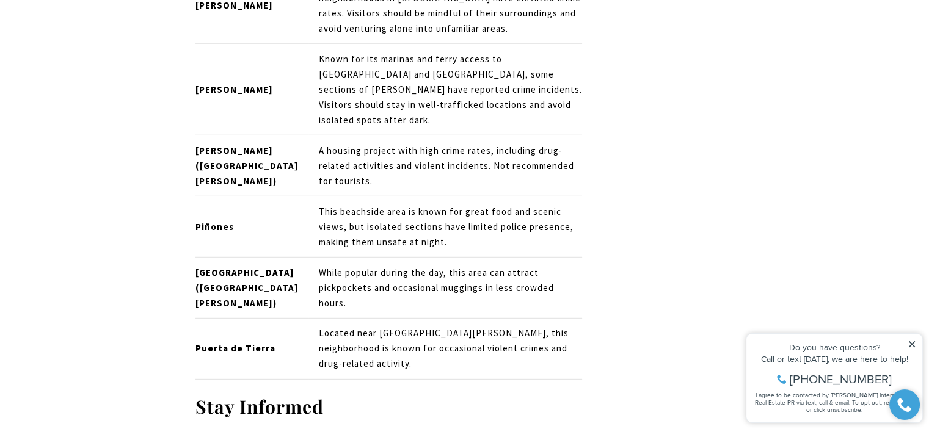
drag, startPoint x: 514, startPoint y: 289, endPoint x: 403, endPoint y: 254, distance: 116.5
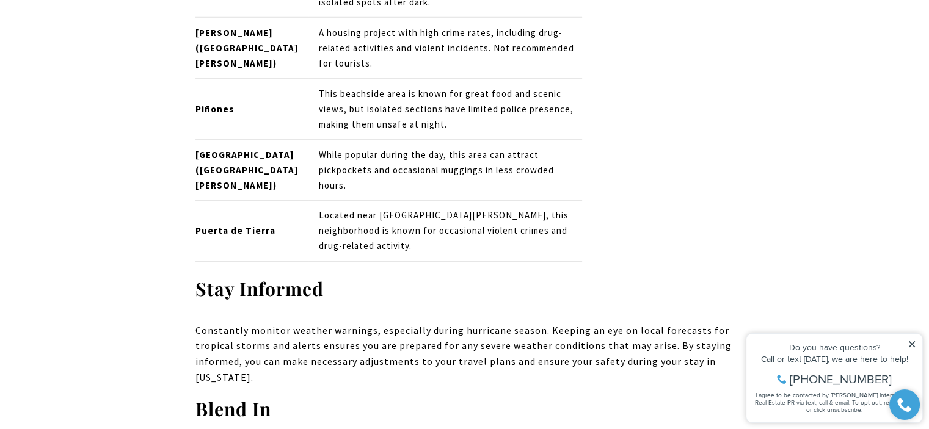
scroll to position [8195, 0]
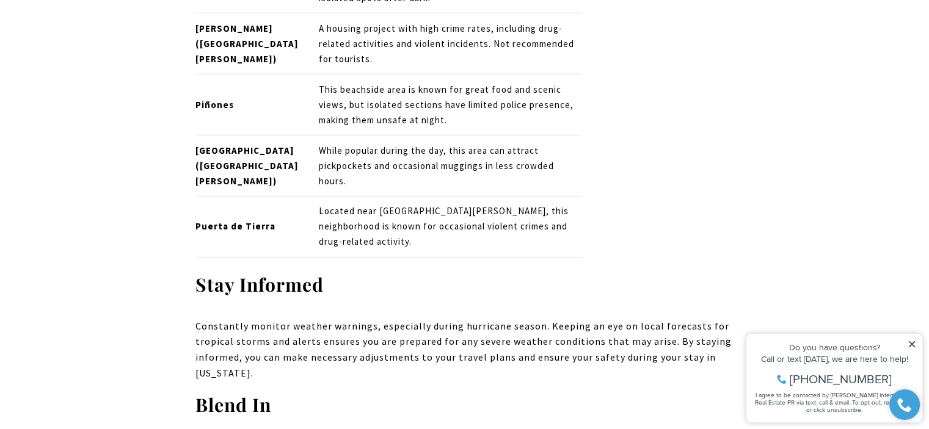
drag, startPoint x: 391, startPoint y: 236, endPoint x: 641, endPoint y: 273, distance: 252.6
drag, startPoint x: 638, startPoint y: 285, endPoint x: 559, endPoint y: 230, distance: 96.2
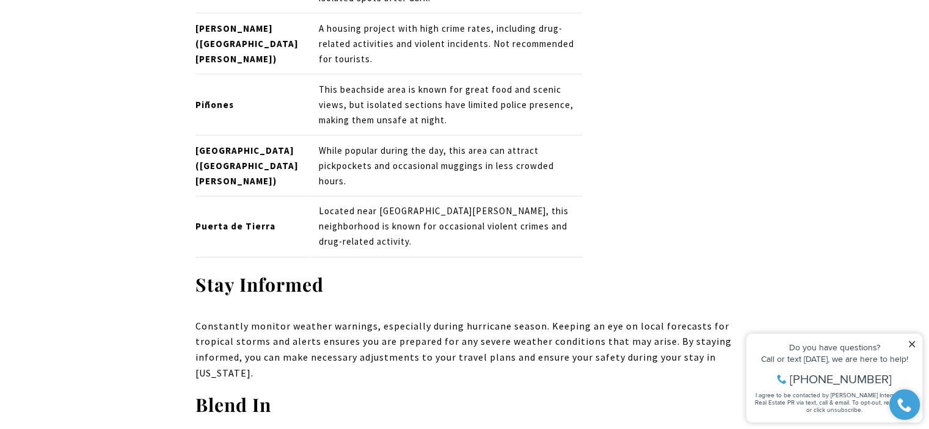
drag, startPoint x: 313, startPoint y: 237, endPoint x: 479, endPoint y: 286, distance: 173.2
drag, startPoint x: 650, startPoint y: 288, endPoint x: 480, endPoint y: 235, distance: 177.9
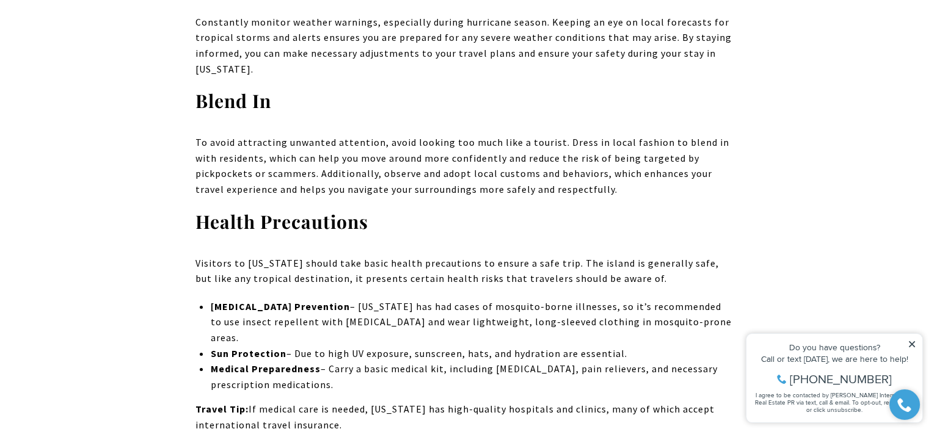
scroll to position [8503, 0]
